Goal: Communication & Community: Ask a question

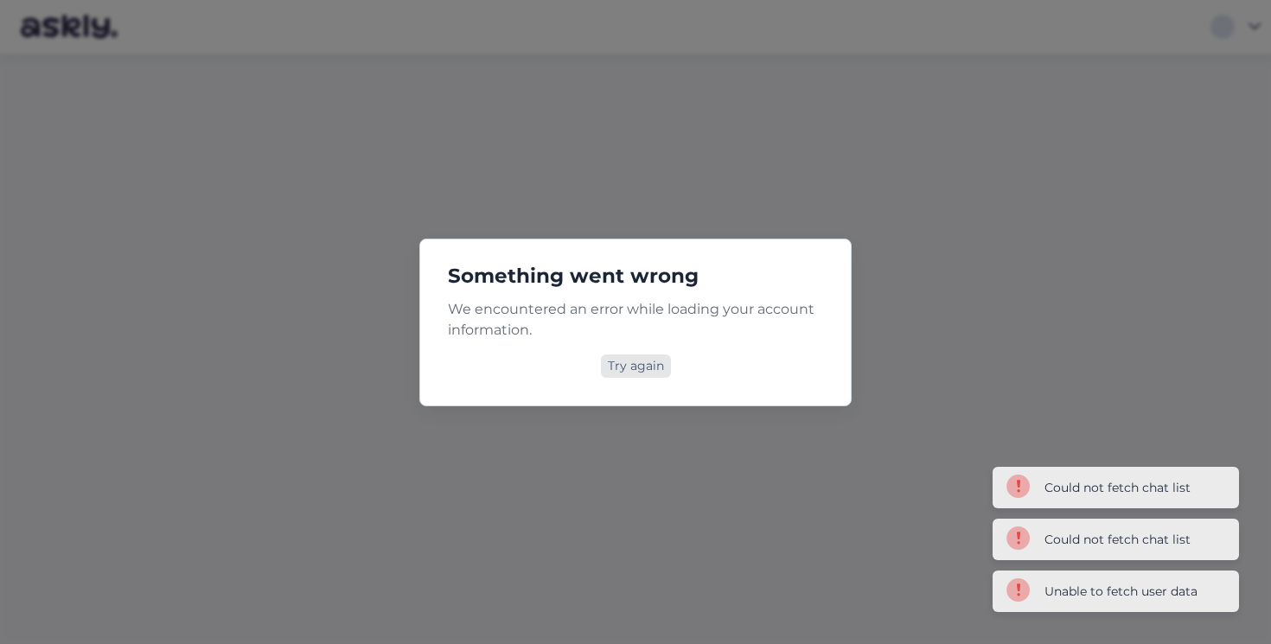
click at [623, 364] on div "Try again" at bounding box center [636, 366] width 70 height 23
click at [640, 370] on div "Try again" at bounding box center [636, 366] width 70 height 23
